Goal: Task Accomplishment & Management: Complete application form

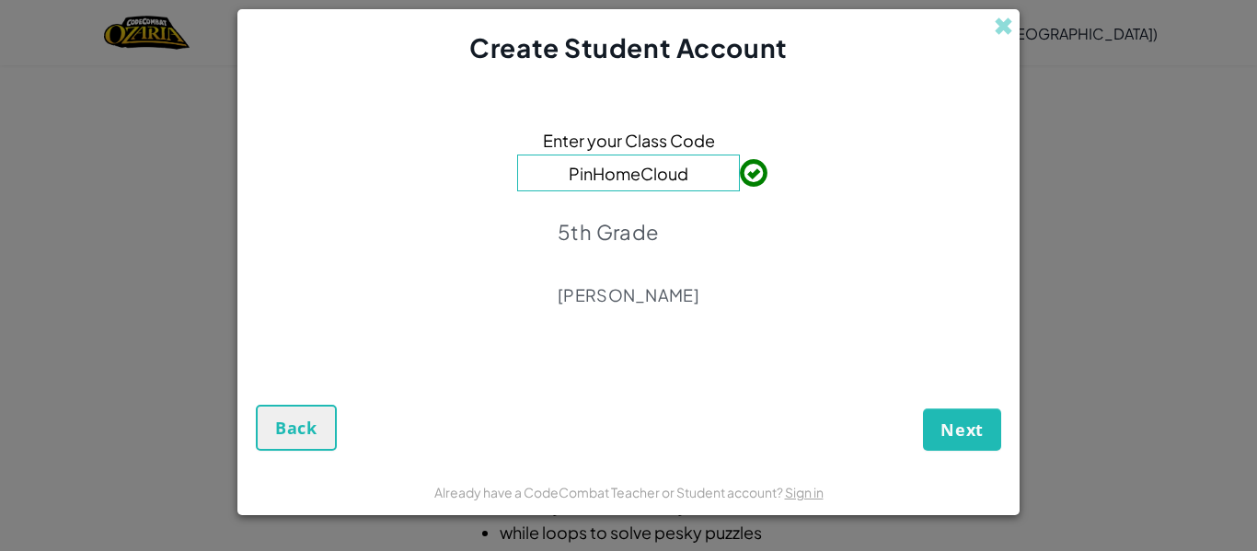
click at [740, 178] on span at bounding box center [740, 173] width 0 height 37
click at [944, 437] on span "Next" at bounding box center [962, 430] width 43 height 22
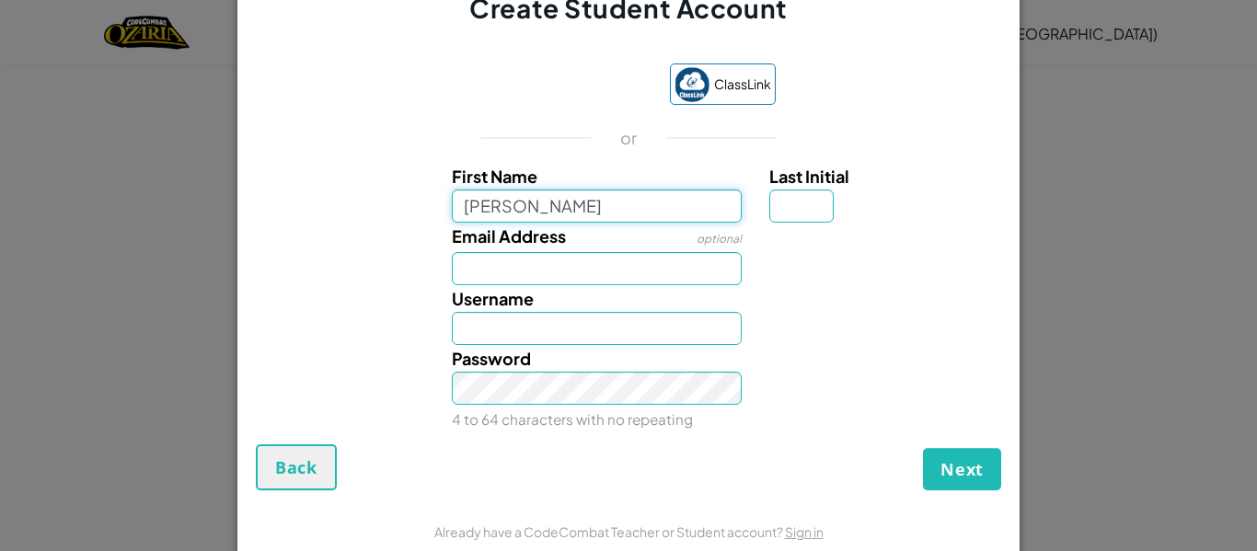
type input "[PERSON_NAME]"
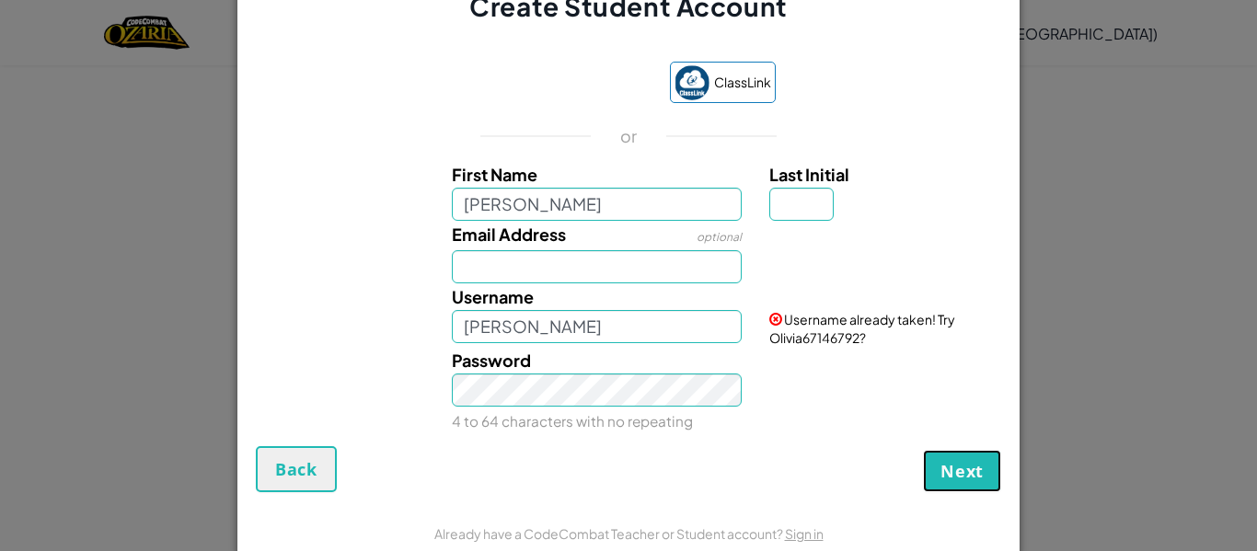
click at [961, 474] on span "Next" at bounding box center [962, 471] width 43 height 22
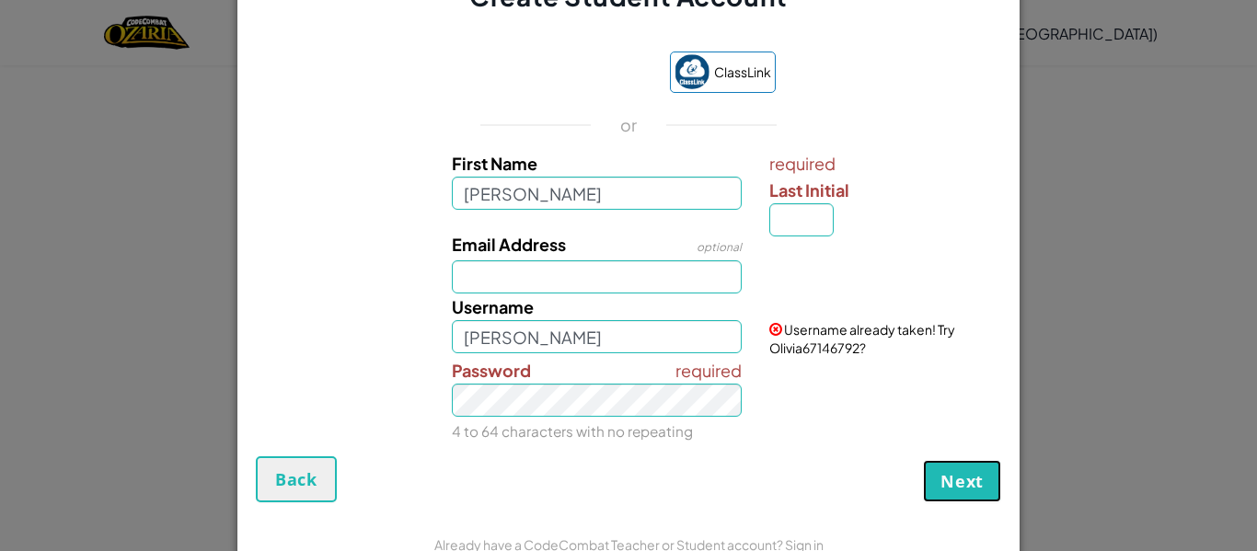
click at [963, 475] on span "Next" at bounding box center [962, 481] width 43 height 22
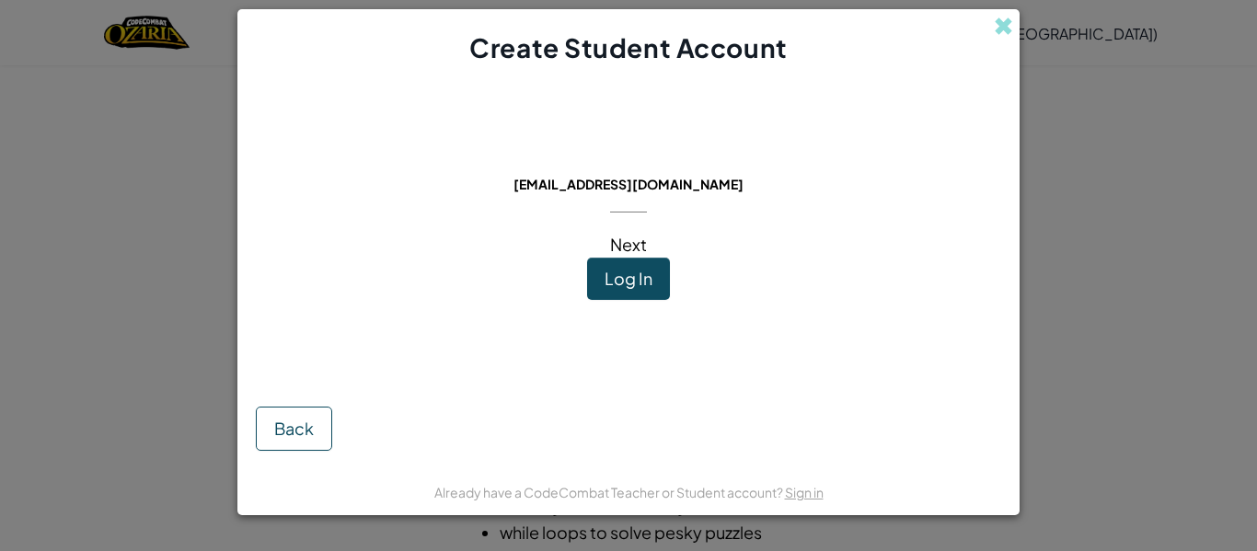
click at [619, 277] on span "Log In" at bounding box center [629, 278] width 48 height 21
